Goal: Information Seeking & Learning: Learn about a topic

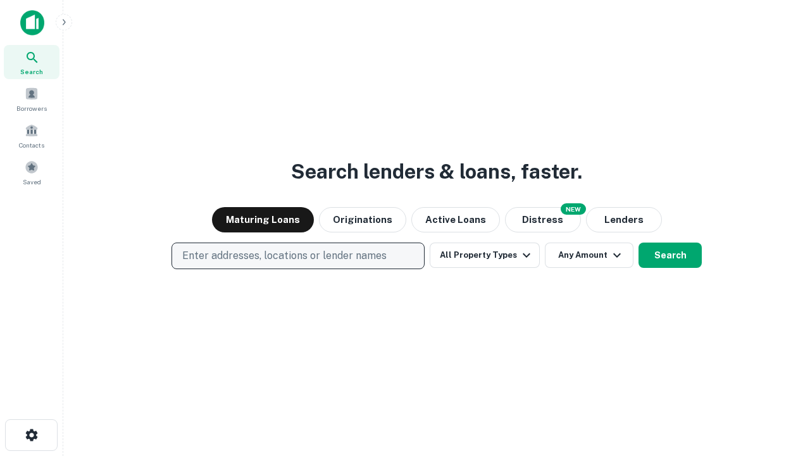
click at [298, 256] on p "Enter addresses, locations or lender names" at bounding box center [284, 255] width 204 height 15
type input "**********"
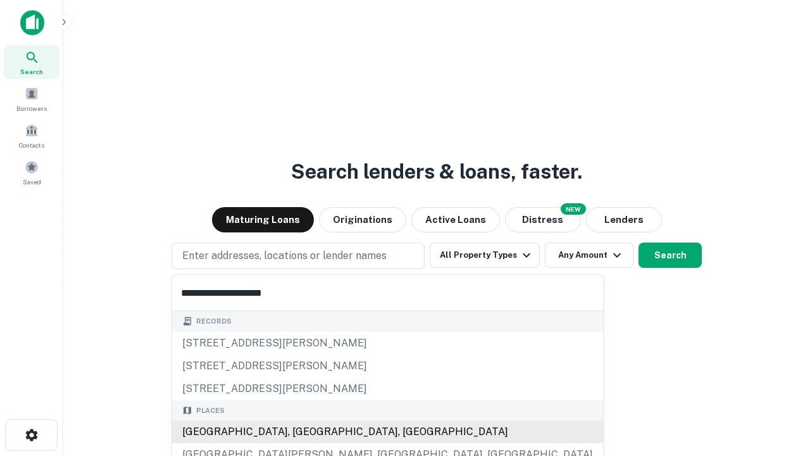
click at [303, 432] on div "[GEOGRAPHIC_DATA], [GEOGRAPHIC_DATA], [GEOGRAPHIC_DATA]" at bounding box center [387, 431] width 431 height 23
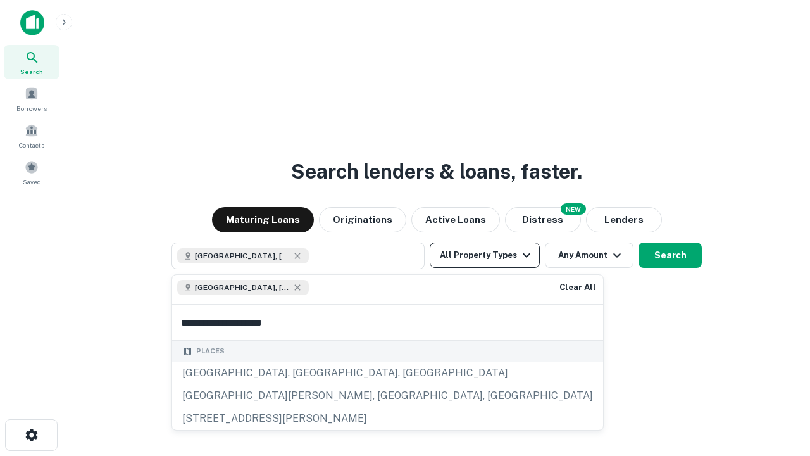
click at [485, 255] on button "All Property Types" at bounding box center [485, 254] width 110 height 25
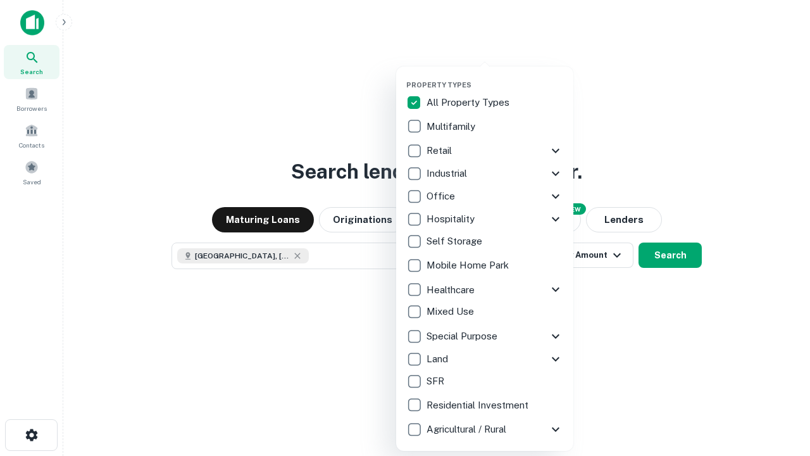
click at [495, 77] on button "button" at bounding box center [494, 77] width 177 height 1
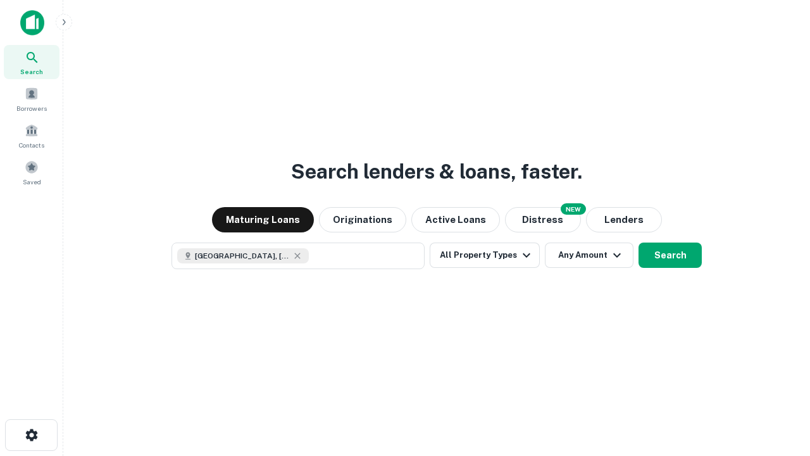
scroll to position [20, 0]
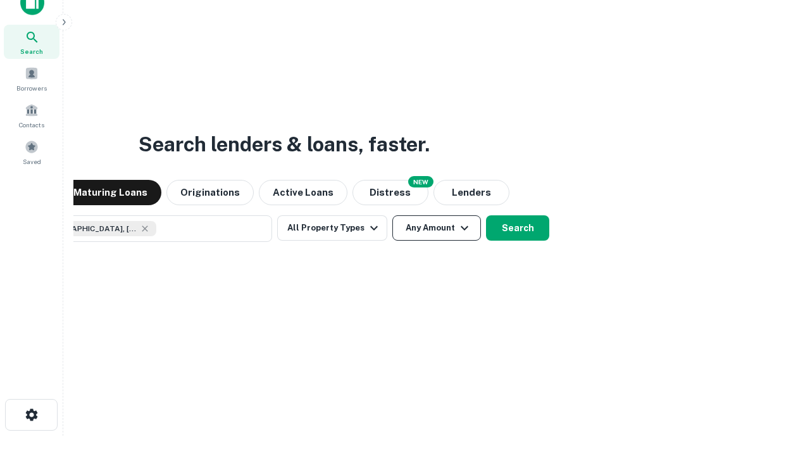
click at [393, 215] on button "Any Amount" at bounding box center [437, 227] width 89 height 25
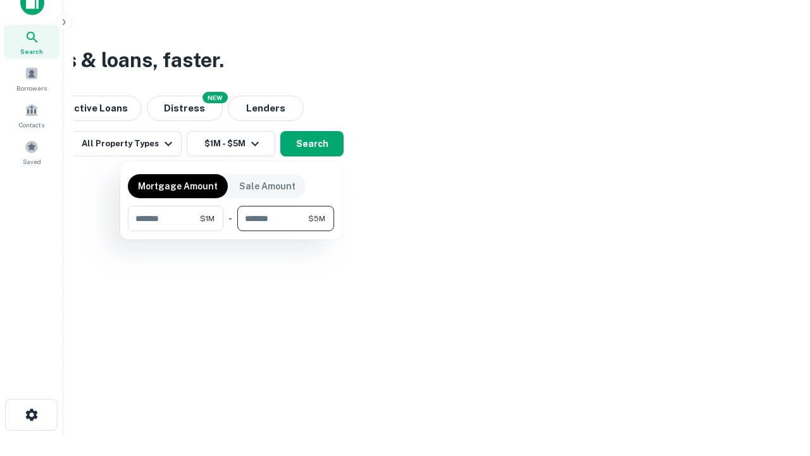
type input "*******"
click at [231, 231] on button "button" at bounding box center [231, 231] width 206 height 1
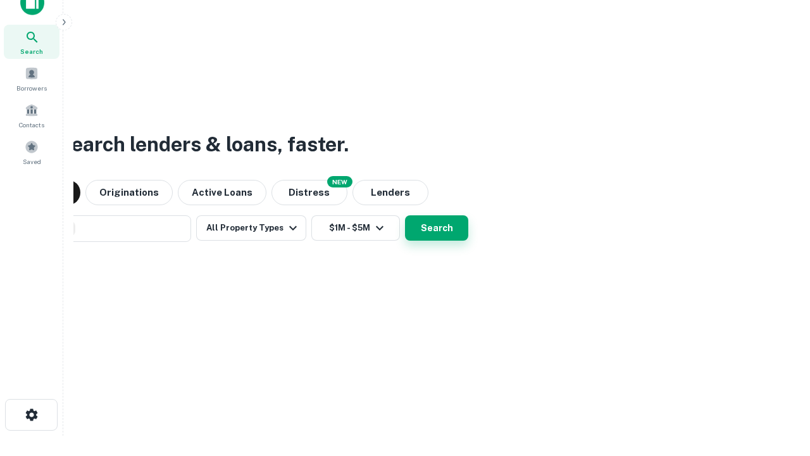
click at [405, 215] on button "Search" at bounding box center [436, 227] width 63 height 25
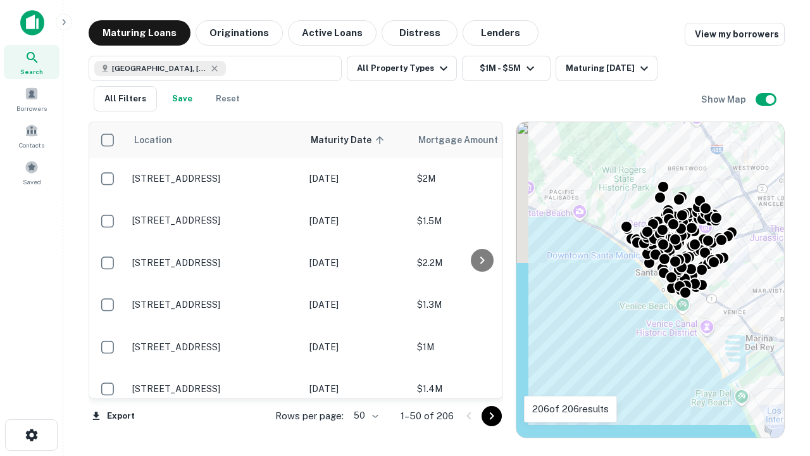
click at [364, 415] on body "Search Borrowers Contacts Saved Maturing Loans Originations Active Loans Distre…" at bounding box center [405, 228] width 810 height 456
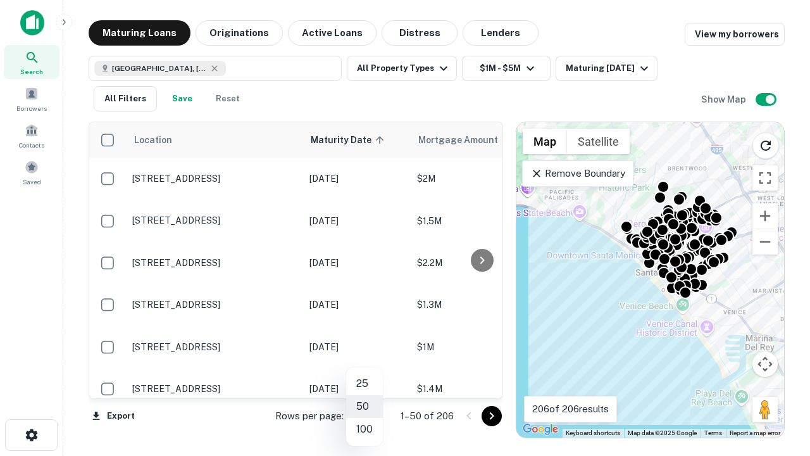
click at [365, 384] on li "25" at bounding box center [364, 383] width 37 height 23
